Goal: Information Seeking & Learning: Learn about a topic

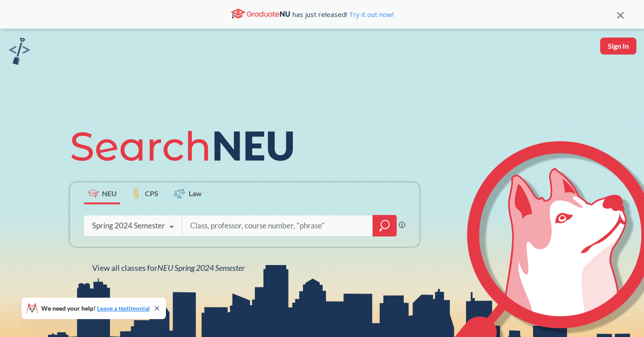
click at [202, 223] on input "search" at bounding box center [277, 225] width 177 height 19
type input "2310"
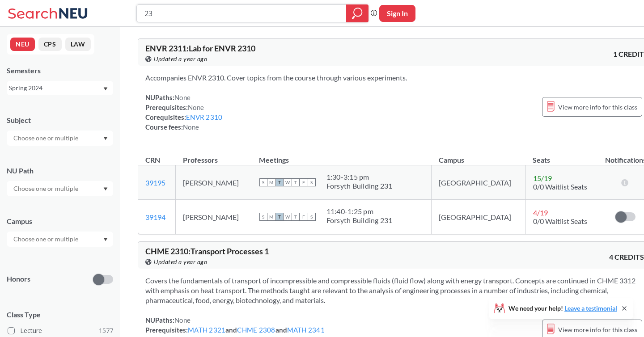
type input "2"
type input "3210"
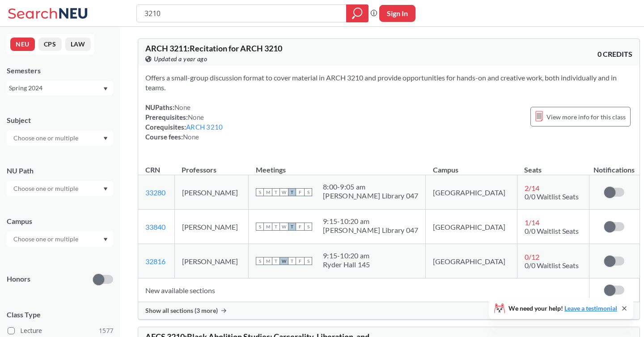
click at [87, 136] on div at bounding box center [60, 138] width 106 height 15
click at [74, 137] on input "text" at bounding box center [46, 138] width 75 height 11
type input "bioe"
click at [49, 159] on p "Bioengineering" at bounding box center [62, 163] width 101 height 9
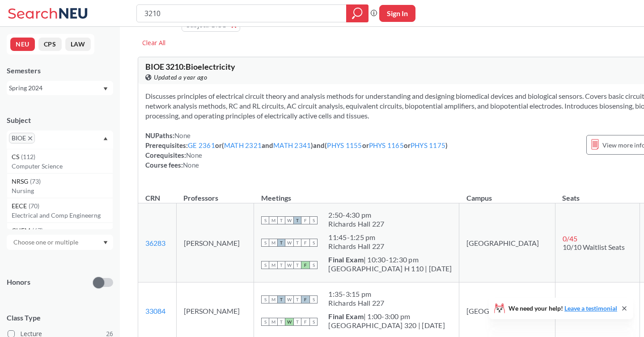
scroll to position [28, 0]
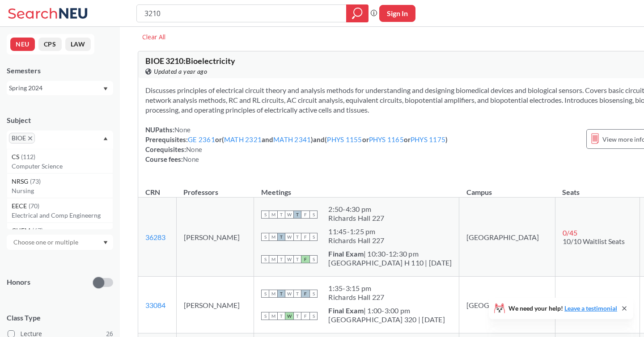
click at [103, 91] on div "Spring 2024" at bounding box center [60, 88] width 106 height 14
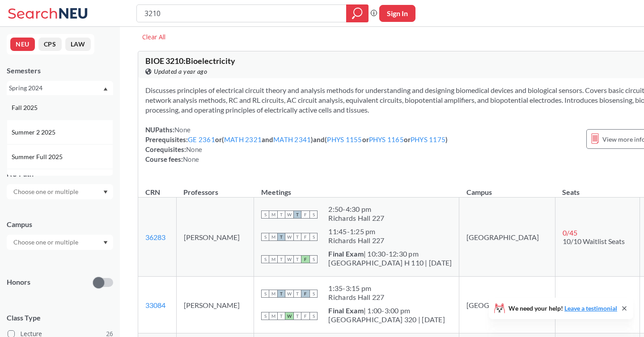
click at [88, 111] on div "Fall 2025" at bounding box center [62, 108] width 101 height 10
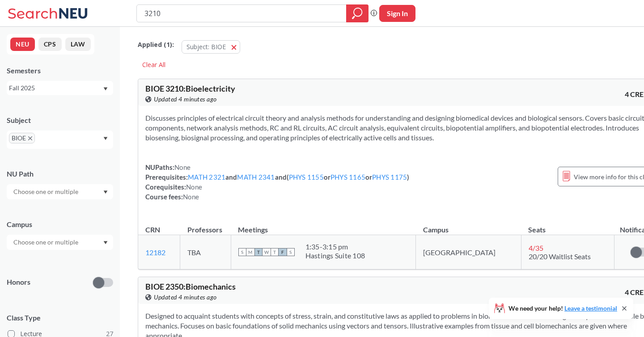
click at [91, 92] on div "Fall 2025" at bounding box center [55, 88] width 93 height 10
click at [84, 144] on div "Spring 2025" at bounding box center [62, 148] width 101 height 10
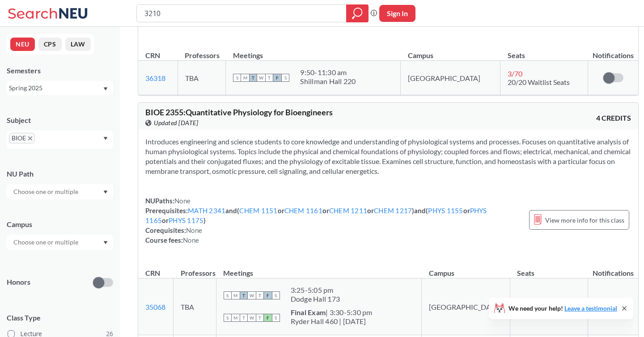
scroll to position [555, 0]
